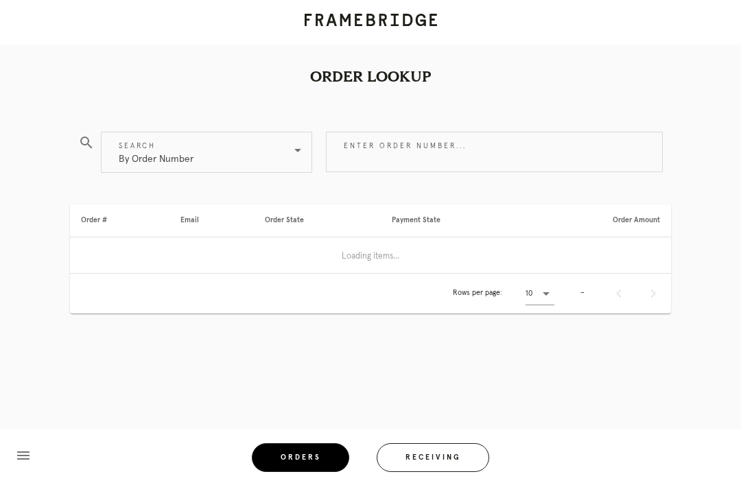
scroll to position [44, 0]
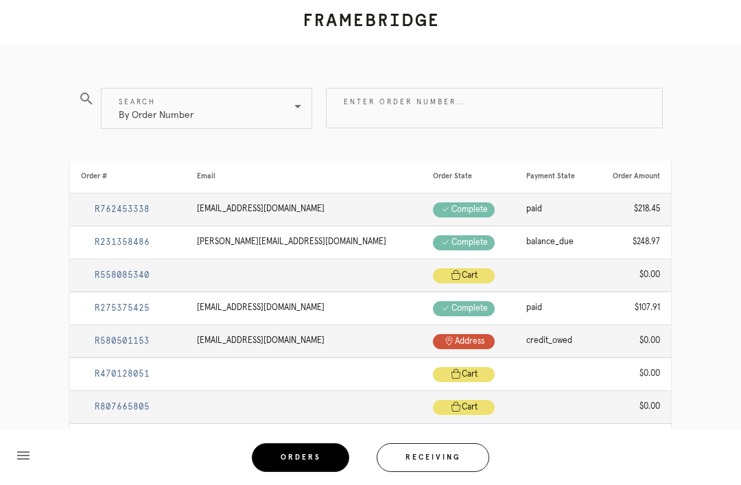
click at [441, 448] on button "Receiving" at bounding box center [433, 458] width 113 height 29
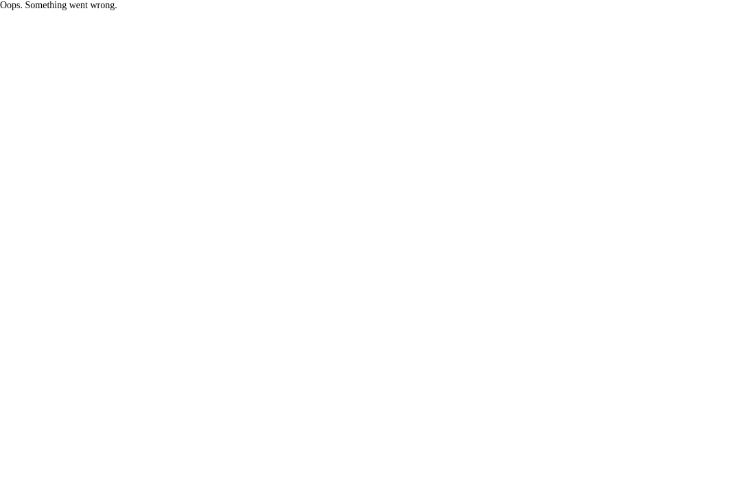
scroll to position [44, 0]
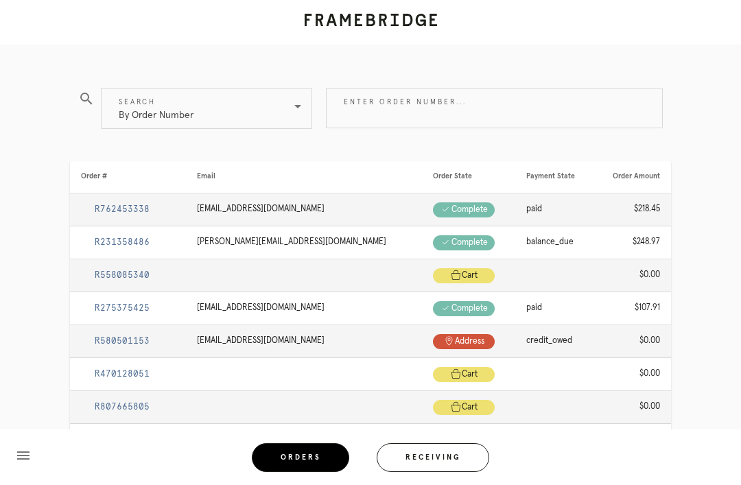
click at [419, 115] on input "Enter order number..." at bounding box center [495, 108] width 336 height 39
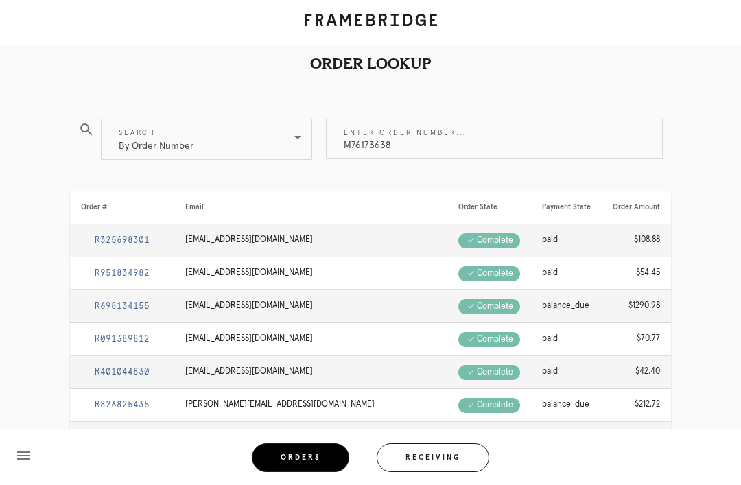
scroll to position [17, 0]
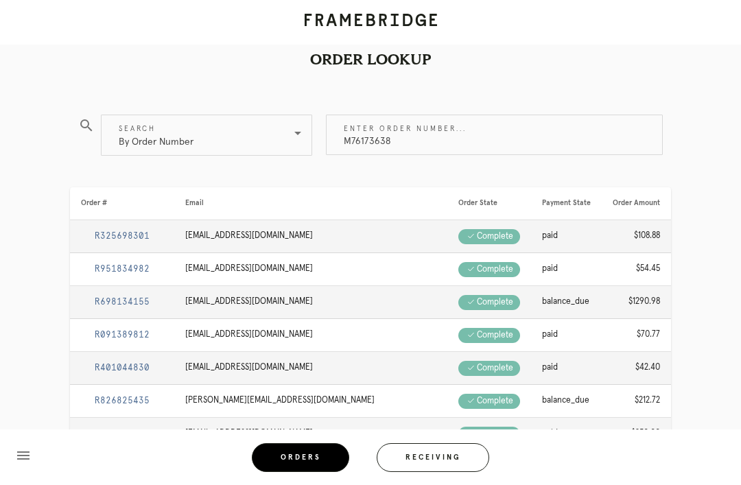
click at [524, 132] on input "M76173638" at bounding box center [495, 134] width 336 height 39
click at [520, 147] on input "M76173638" at bounding box center [495, 134] width 336 height 39
type input "M"
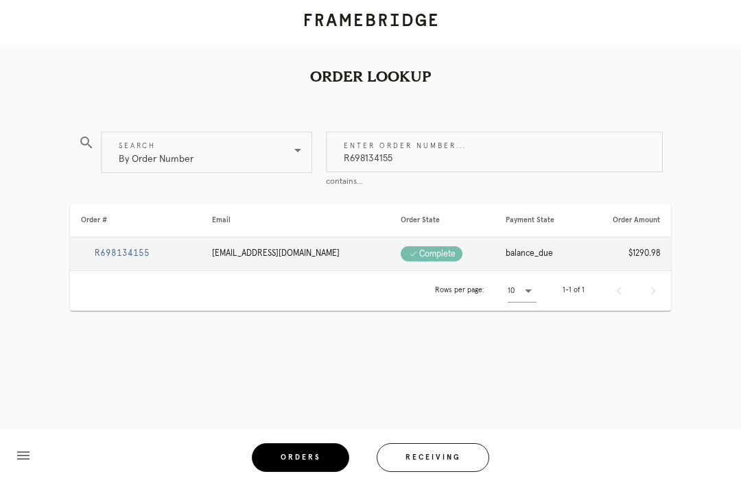
type input "R698134155"
click at [129, 249] on link "R698134155" at bounding box center [122, 253] width 82 height 9
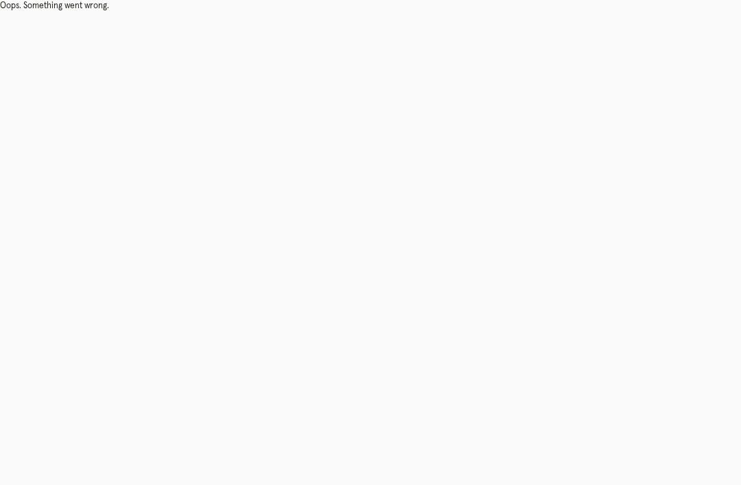
scroll to position [44, 0]
